Goal: Obtain resource: Obtain resource

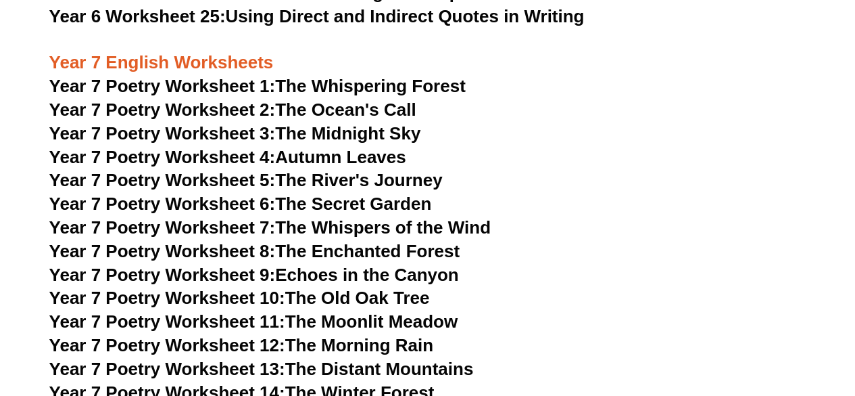
scroll to position [8516, 0]
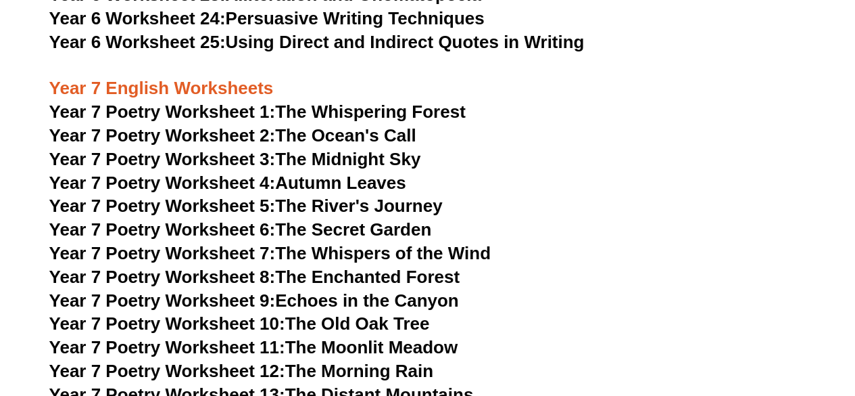
click at [239, 101] on span "Year 7 Poetry Worksheet 1:" at bounding box center [162, 111] width 227 height 20
click at [391, 125] on link "Year 7 Poetry Worksheet 2: The Ocean's Call" at bounding box center [232, 135] width 367 height 20
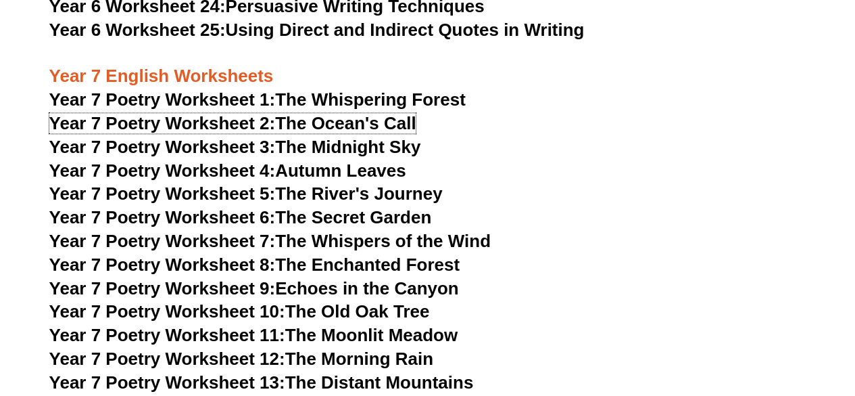
scroll to position [8516, 0]
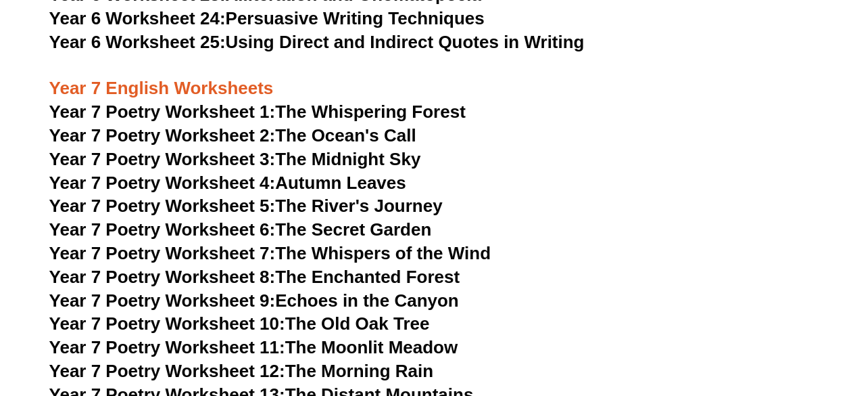
click at [230, 149] on span "Year 7 Poetry Worksheet 3:" at bounding box center [162, 159] width 227 height 20
click at [378, 172] on link "Year 7 Poetry Worksheet 4: Autumn Leaves" at bounding box center [227, 182] width 357 height 20
click at [388, 195] on link "Year 7 Poetry Worksheet 5: The River's Journey" at bounding box center [246, 205] width 394 height 20
click at [360, 219] on link "Year 7 Poetry Worksheet 6: The Secret Garden" at bounding box center [240, 229] width 383 height 20
click at [412, 243] on link "Year 7 Poetry Worksheet 7: The Whispers of the Wind" at bounding box center [270, 253] width 442 height 20
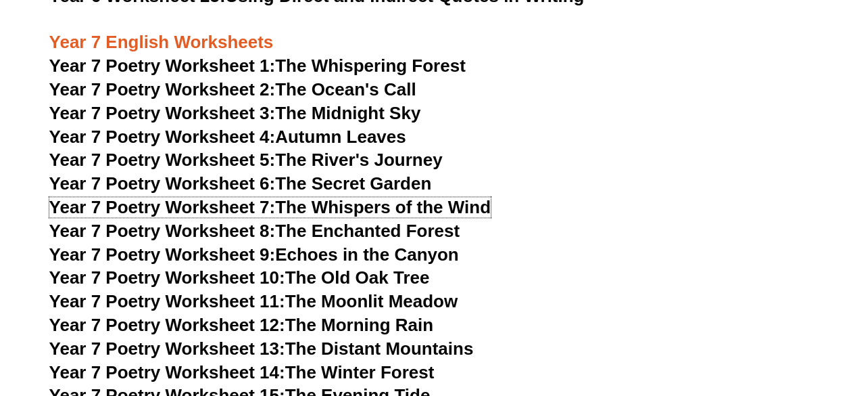
scroll to position [8583, 0]
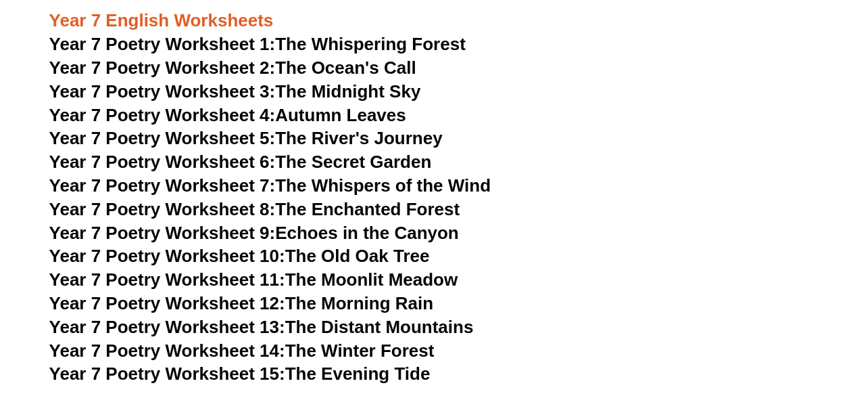
click at [356, 199] on link "Year 7 Poetry Worksheet 8: The Enchanted Forest" at bounding box center [254, 209] width 410 height 20
click at [413, 222] on link "Year 7 Poetry Worksheet 9: Echoes in the Canyon" at bounding box center [254, 232] width 410 height 20
click at [362, 245] on link "Year 7 Poetry Worksheet 10: The Old Oak Tree" at bounding box center [239, 255] width 381 height 20
click at [391, 269] on link "Year 7 Poetry Worksheet 11: The Moonlit Meadow" at bounding box center [253, 279] width 409 height 20
click at [394, 293] on link "Year 7 Poetry Worksheet 12: The Morning Rain" at bounding box center [241, 303] width 384 height 20
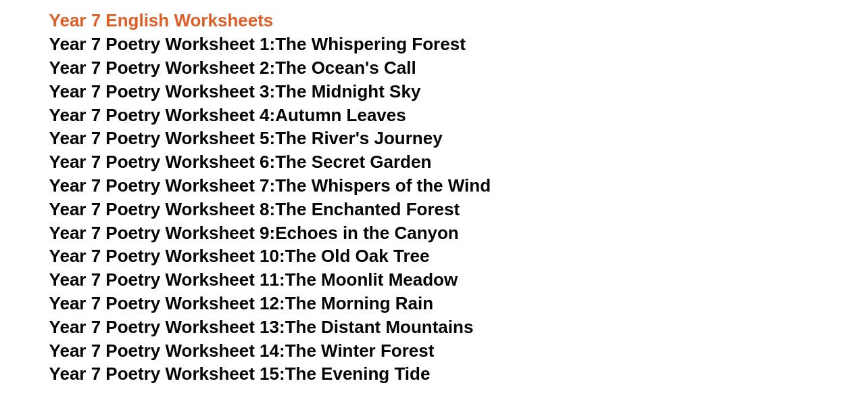
click at [398, 316] on link "Year 7 Poetry Worksheet 13: The Distant Mountains" at bounding box center [261, 326] width 425 height 20
click at [377, 340] on link "Year 7 Poetry Worksheet 14: The Winter Forest" at bounding box center [241, 350] width 385 height 20
click at [352, 363] on link "Year 7 Poetry Worksheet 15: The Evening Tide" at bounding box center [239, 373] width 381 height 20
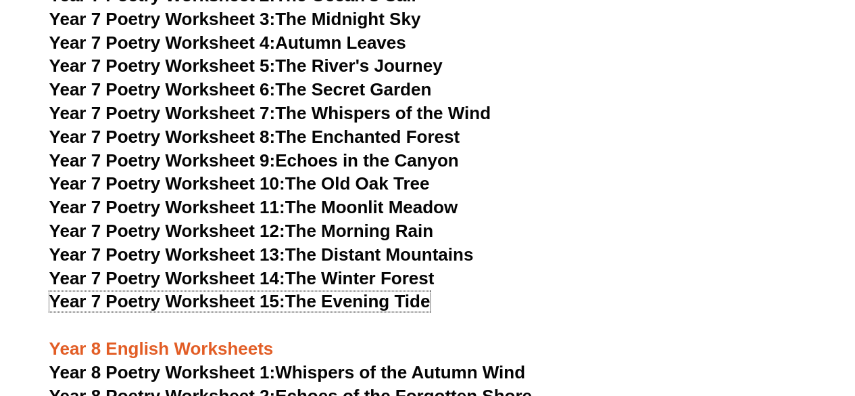
scroll to position [8786, 0]
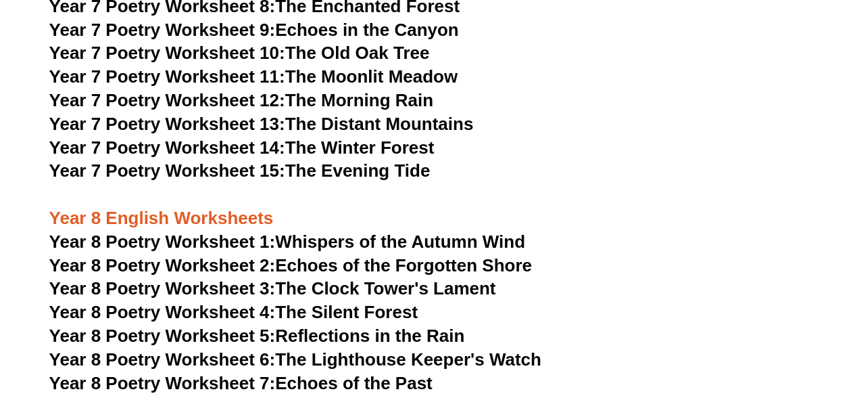
click at [402, 231] on link "Year 8 Poetry Worksheet 1: Whispers of the Autumn Wind" at bounding box center [287, 241] width 476 height 20
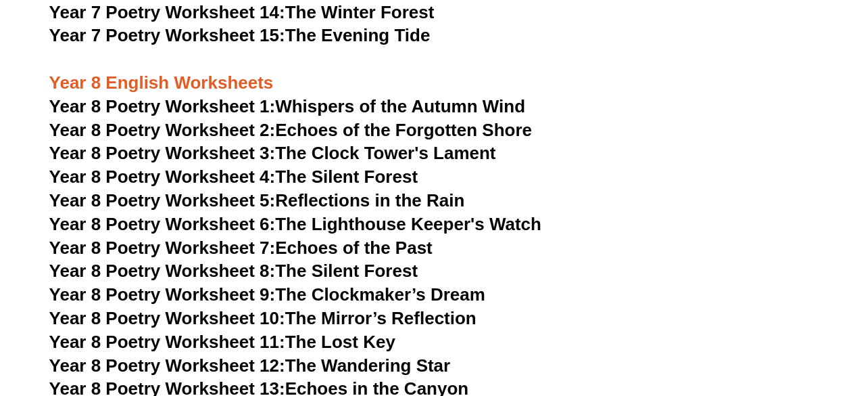
click at [484, 119] on link "Year 8 Poetry Worksheet 2: Echoes of the Forgotten Shore" at bounding box center [290, 129] width 483 height 20
click at [454, 142] on link "Year 8 Poetry Worksheet 3: The Clock Tower's Lament" at bounding box center [272, 152] width 447 height 20
click at [411, 166] on link "Year 8 Poetry Worksheet 4: The Silent Forest" at bounding box center [233, 176] width 369 height 20
click at [428, 189] on link "Year 8 Poetry Worksheet 5: Reflections in the Rain" at bounding box center [257, 199] width 416 height 20
click at [435, 213] on link "Year 8 Poetry Worksheet 6: The Lighthouse Keeper's Watch" at bounding box center [295, 223] width 492 height 20
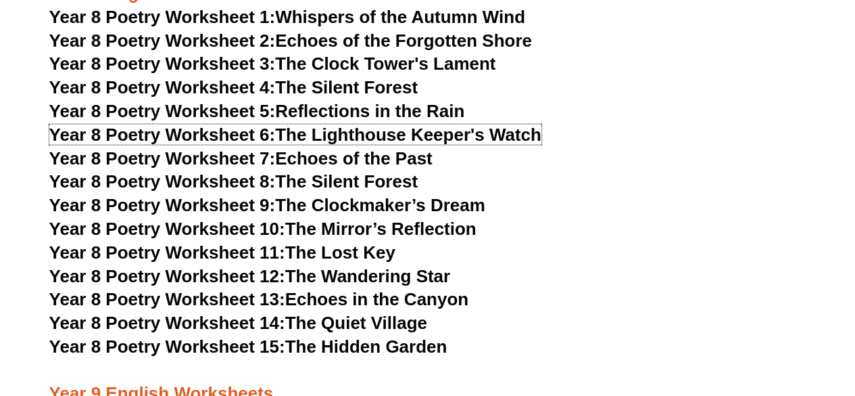
scroll to position [8989, 0]
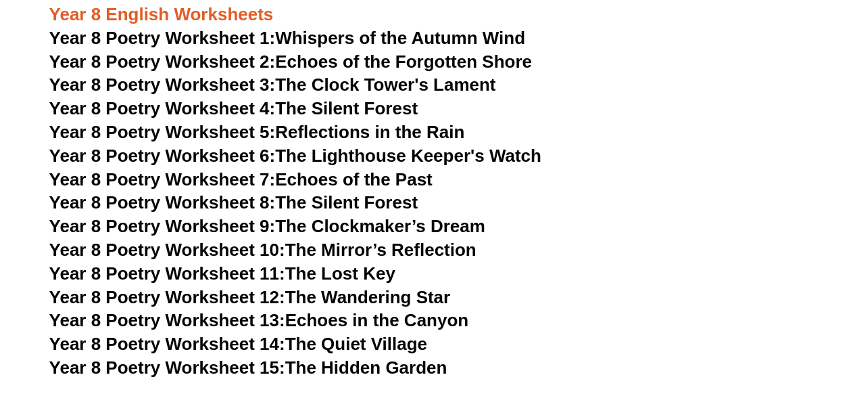
click at [412, 169] on link "Year 8 Poetry Worksheet 7: Echoes of the Past" at bounding box center [240, 179] width 383 height 20
click at [387, 192] on link "Year 8 Poetry Worksheet 8: The Silent Forest" at bounding box center [233, 202] width 369 height 20
click at [416, 216] on link "Year 8 Poetry Worksheet 9: The Clockmaker’s Dream" at bounding box center [267, 226] width 436 height 20
click at [442, 239] on link "Year 8 Poetry Worksheet 10: The Mirror’s Reflection" at bounding box center [262, 249] width 427 height 20
click at [369, 263] on link "Year 8 Poetry Worksheet 11: The Lost Key" at bounding box center [222, 273] width 346 height 20
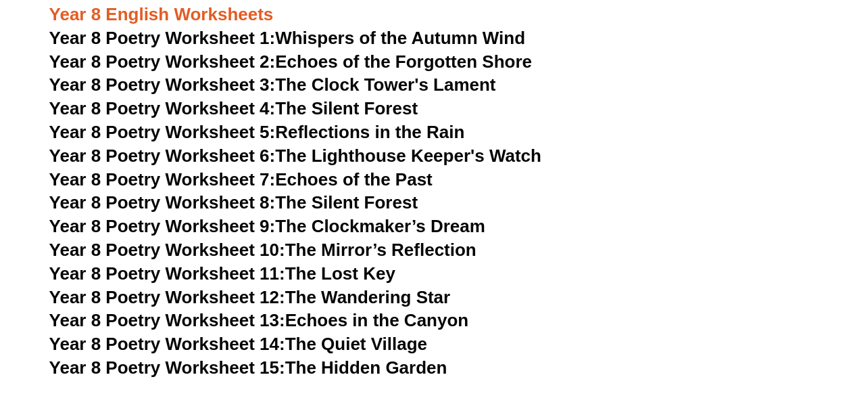
click at [395, 287] on link "Year 8 Poetry Worksheet 12: The Wandering Star" at bounding box center [250, 297] width 402 height 20
click at [394, 310] on link "Year 8 Poetry Worksheet 13: Echoes in the Canyon" at bounding box center [259, 320] width 420 height 20
click at [388, 333] on link "Year 8 Poetry Worksheet 14: The Quiet Village" at bounding box center [238, 343] width 378 height 20
click at [410, 357] on link "Year 8 Poetry Worksheet 15: The Hidden Garden" at bounding box center [248, 367] width 398 height 20
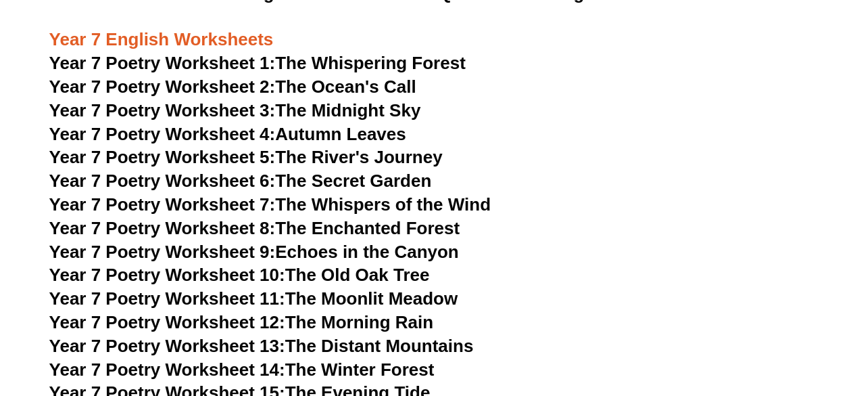
scroll to position [8516, 0]
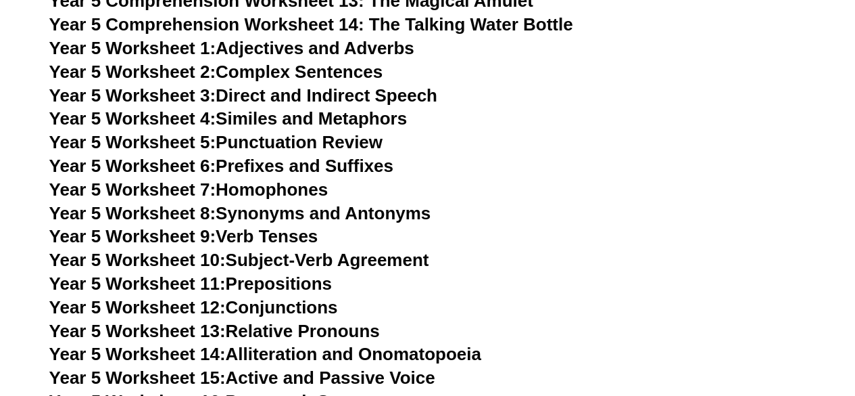
scroll to position [6825, 0]
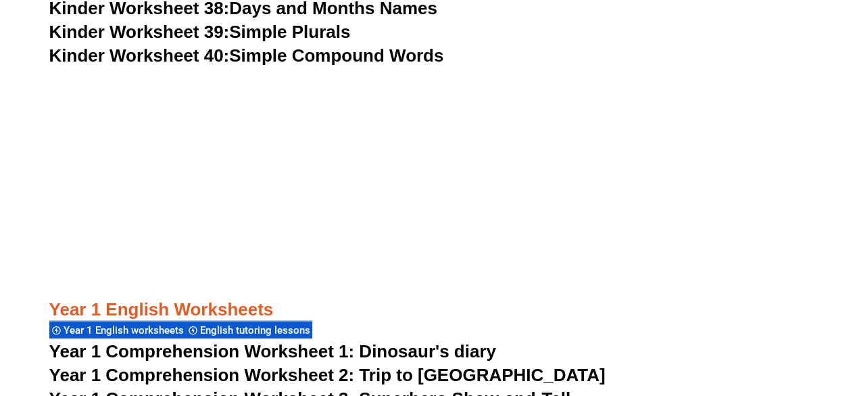
scroll to position [1436, 0]
